Goal: Book appointment/travel/reservation

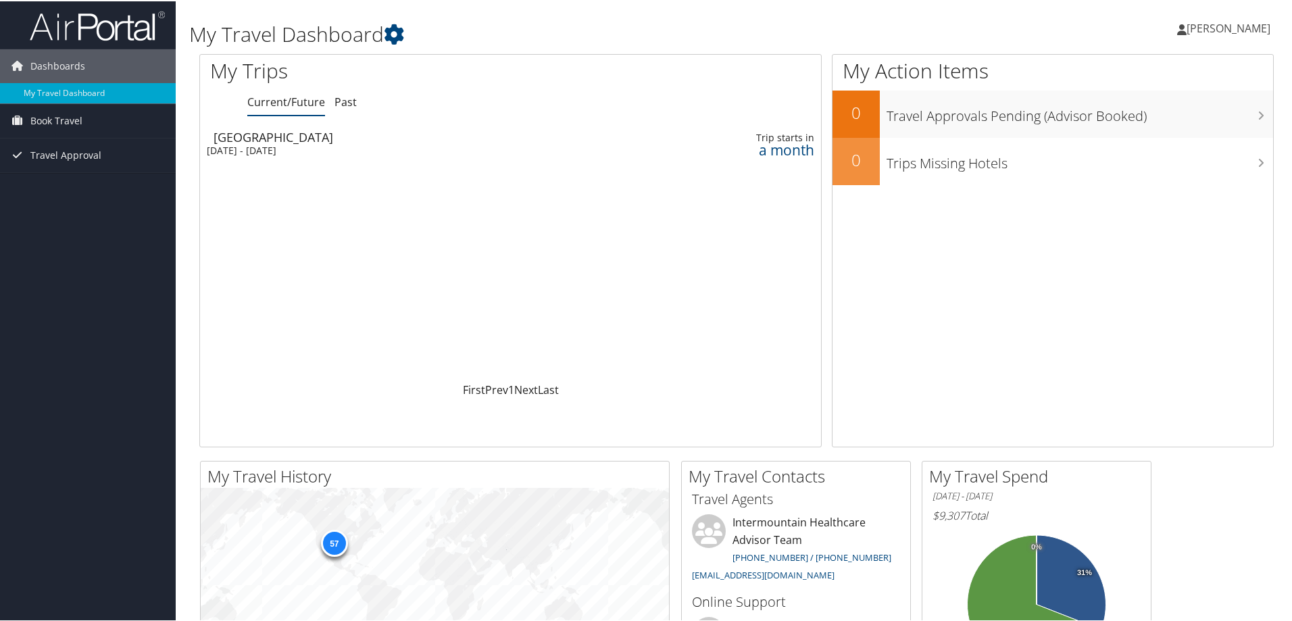
click at [314, 149] on div "[DATE] - [DATE]" at bounding box center [395, 149] width 377 height 12
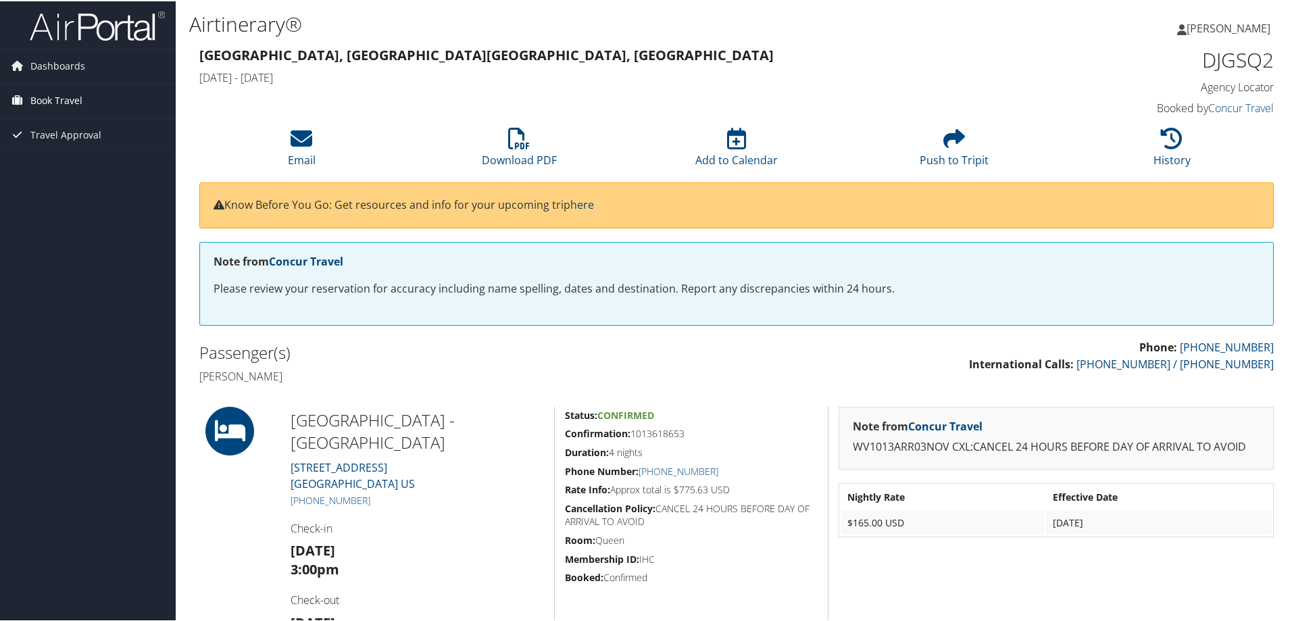
click at [75, 93] on span "Book Travel" at bounding box center [56, 99] width 52 height 34
click at [64, 143] on link "Book/Manage Online Trips" at bounding box center [88, 146] width 176 height 20
